Goal: Transaction & Acquisition: Purchase product/service

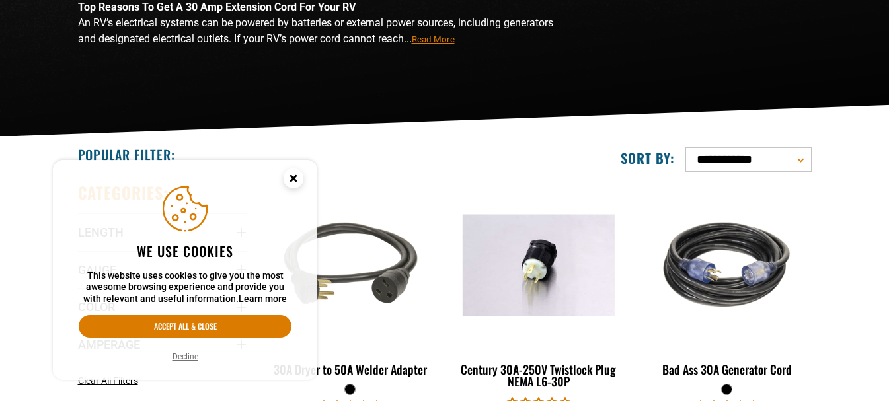
click at [297, 178] on circle "Cookie Consent" at bounding box center [294, 179] width 20 height 20
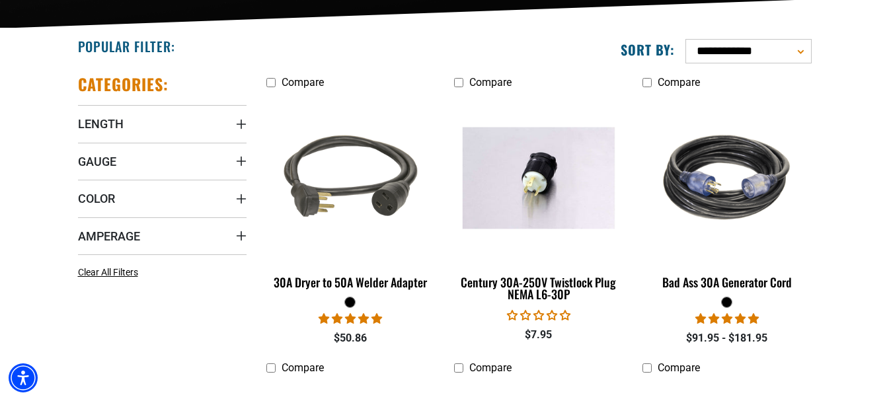
scroll to position [330, 0]
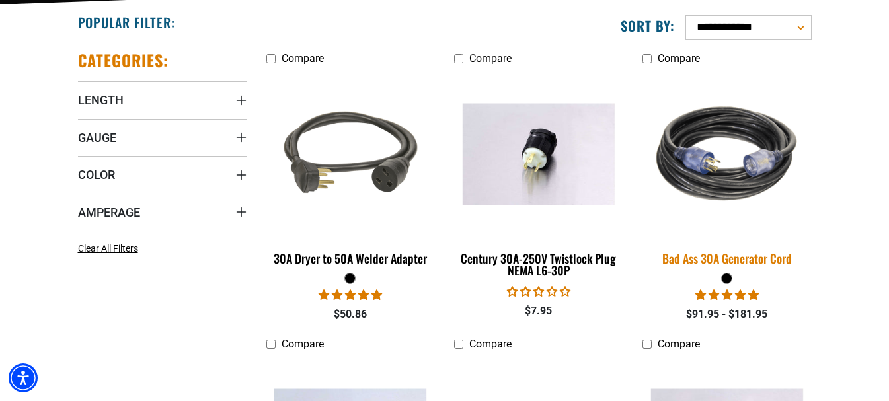
click at [732, 176] on img at bounding box center [726, 153] width 185 height 169
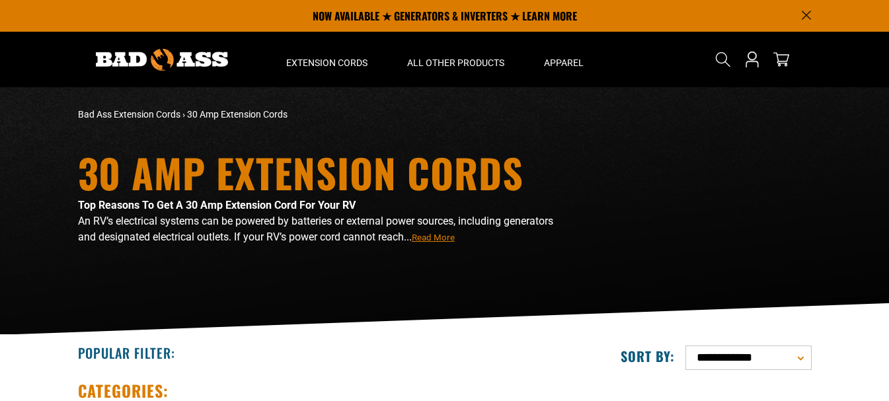
scroll to position [330, 0]
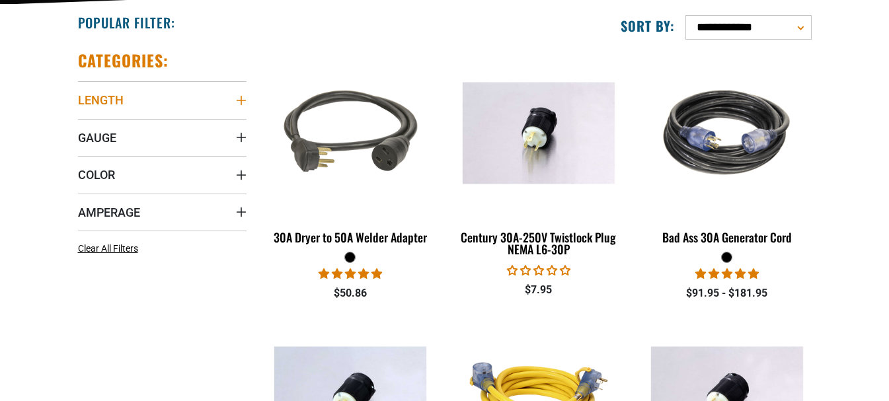
click at [110, 96] on span "Length" at bounding box center [101, 100] width 46 height 15
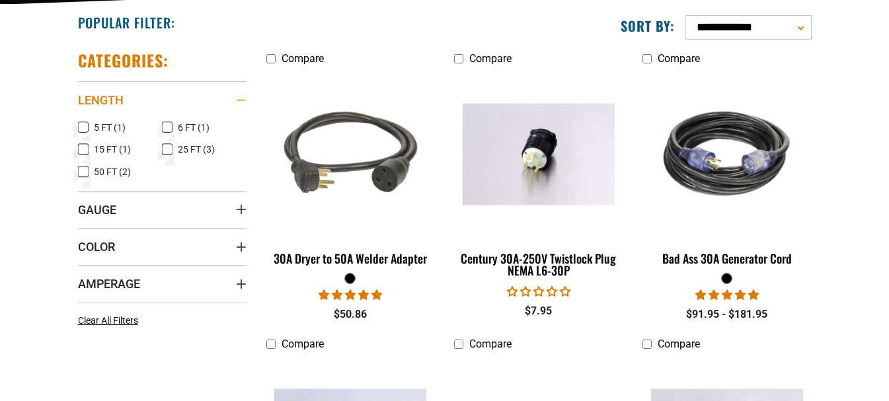
scroll to position [0, 0]
click at [84, 171] on icon at bounding box center [83, 171] width 11 height 17
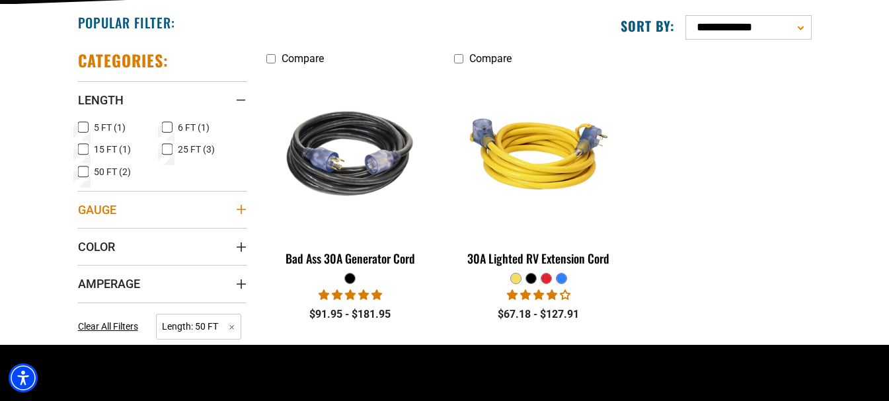
click at [239, 206] on icon "Gauge" at bounding box center [241, 209] width 11 height 11
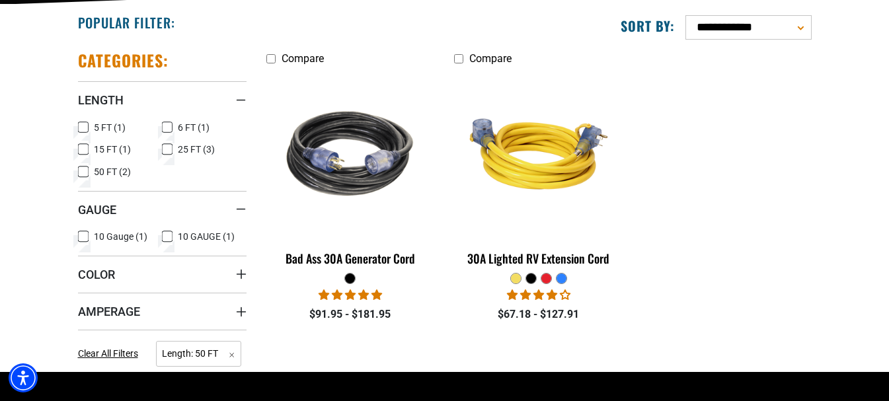
click at [169, 235] on icon at bounding box center [167, 236] width 11 height 17
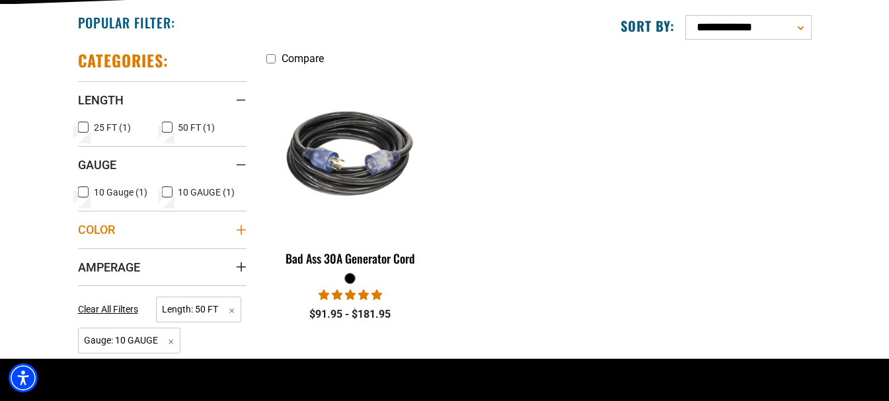
click at [239, 225] on icon "Color" at bounding box center [241, 230] width 11 height 11
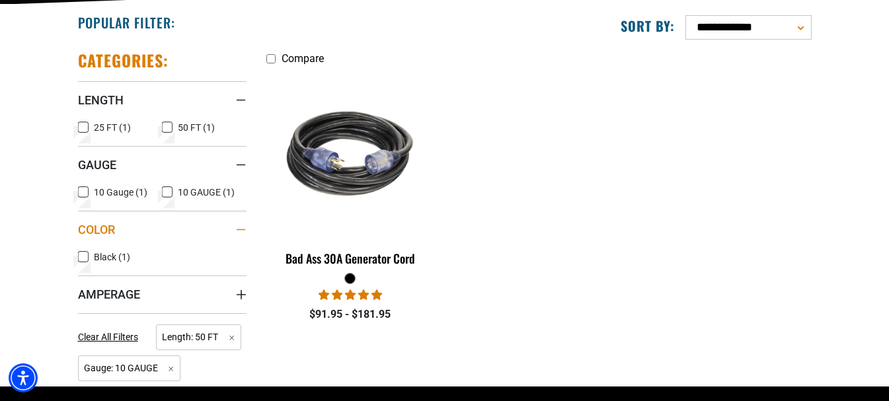
click at [243, 226] on div "Color" at bounding box center [241, 230] width 11 height 11
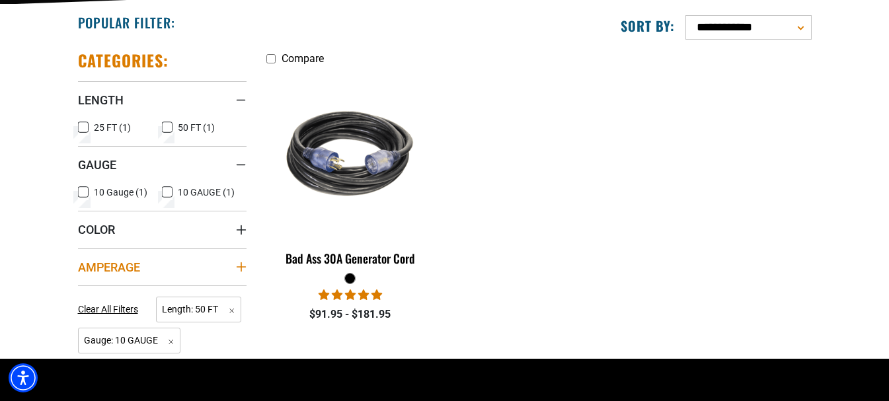
click at [240, 264] on icon "Amperage" at bounding box center [241, 267] width 11 height 11
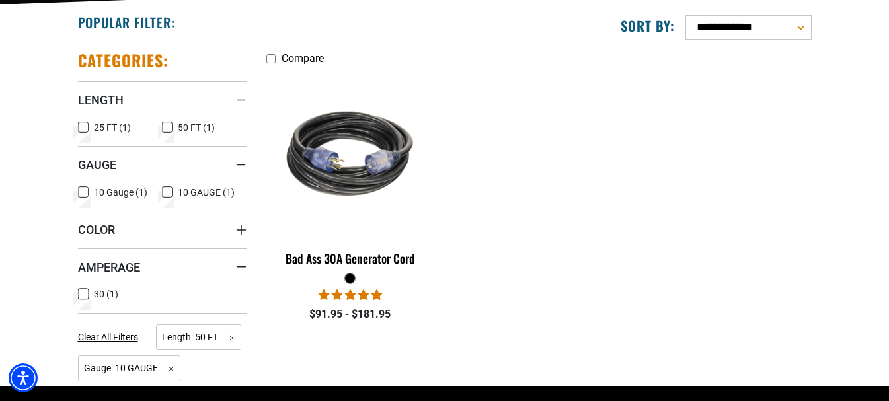
click at [87, 289] on icon at bounding box center [83, 293] width 11 height 17
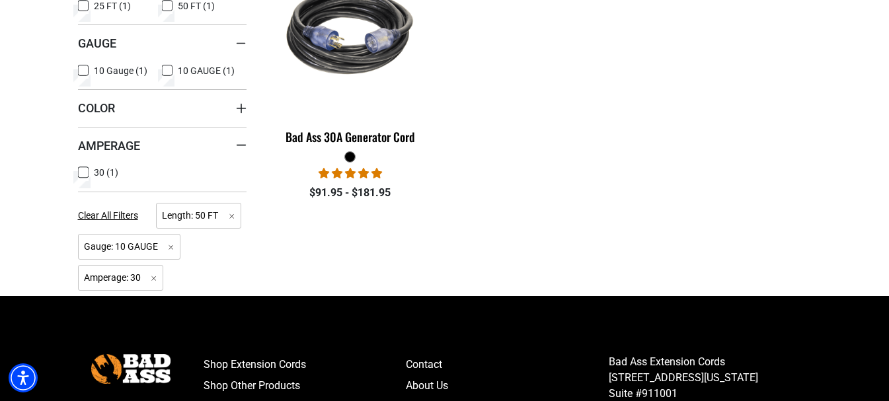
scroll to position [463, 0]
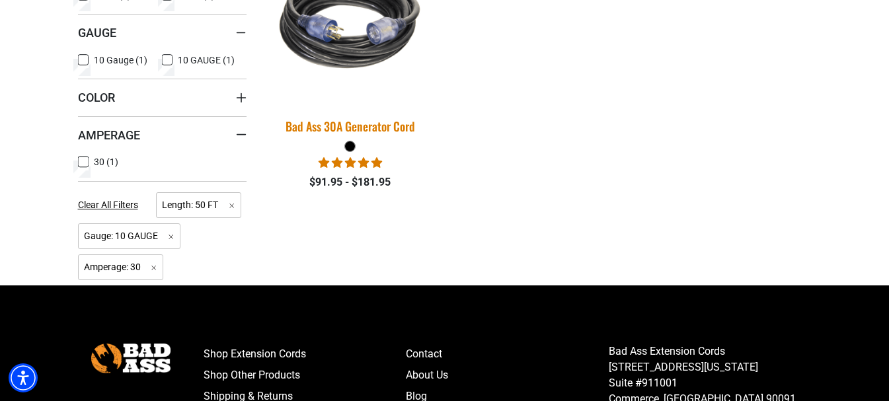
click at [358, 48] on img at bounding box center [350, 21] width 185 height 169
